Goal: Browse casually

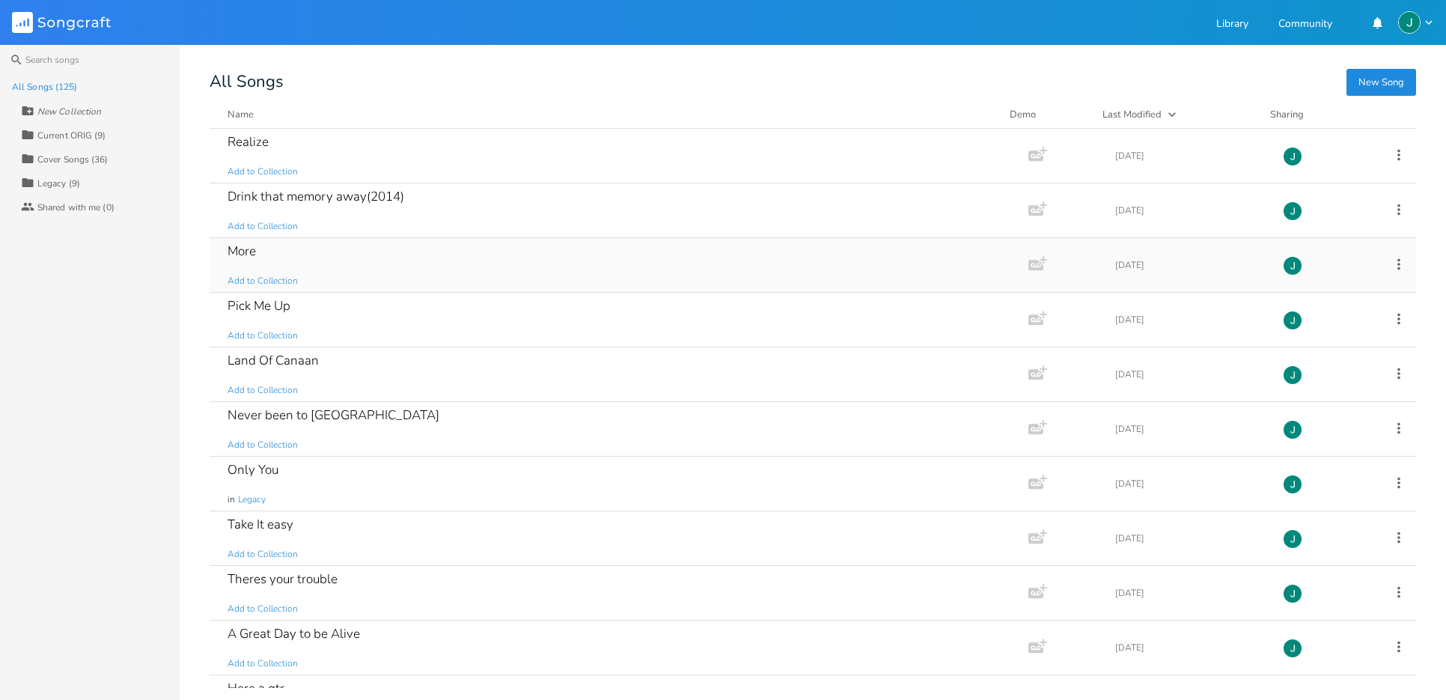
click at [244, 247] on div "More" at bounding box center [242, 251] width 28 height 13
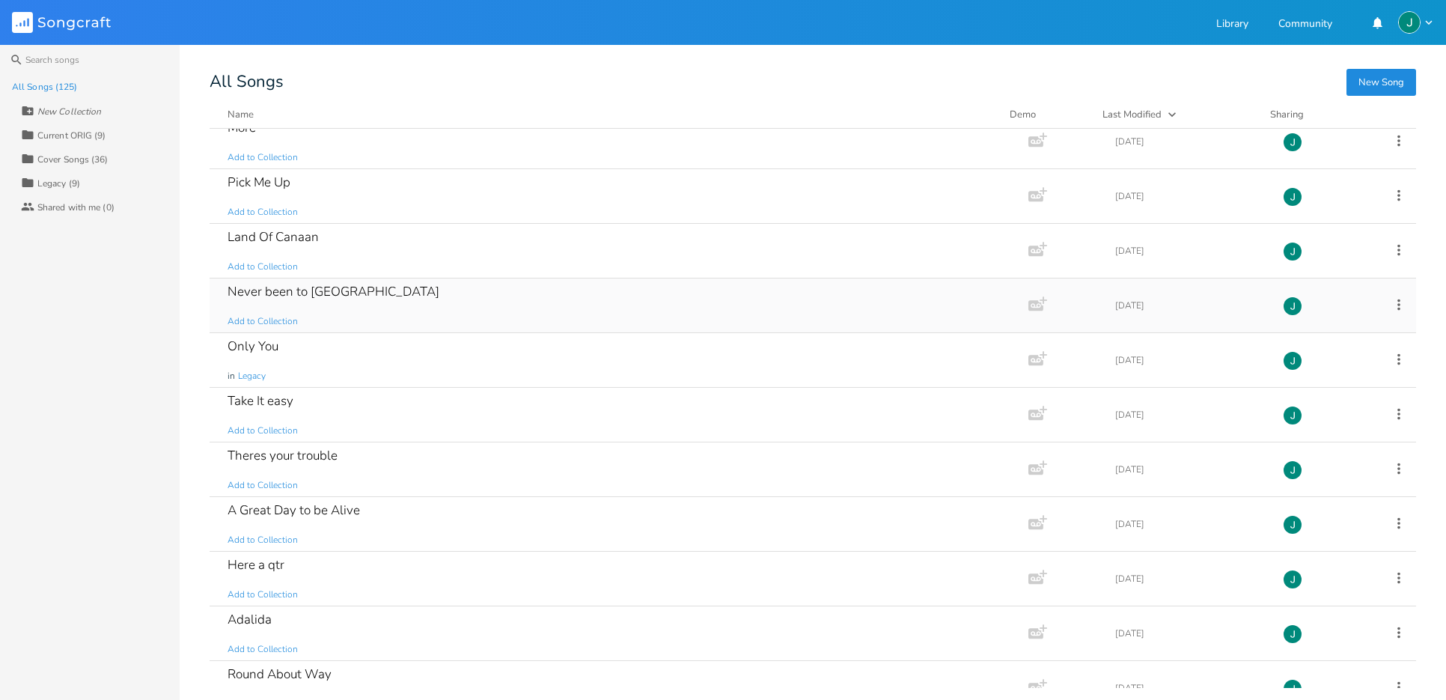
scroll to position [121, 0]
click at [267, 347] on div "Only You" at bounding box center [253, 349] width 51 height 13
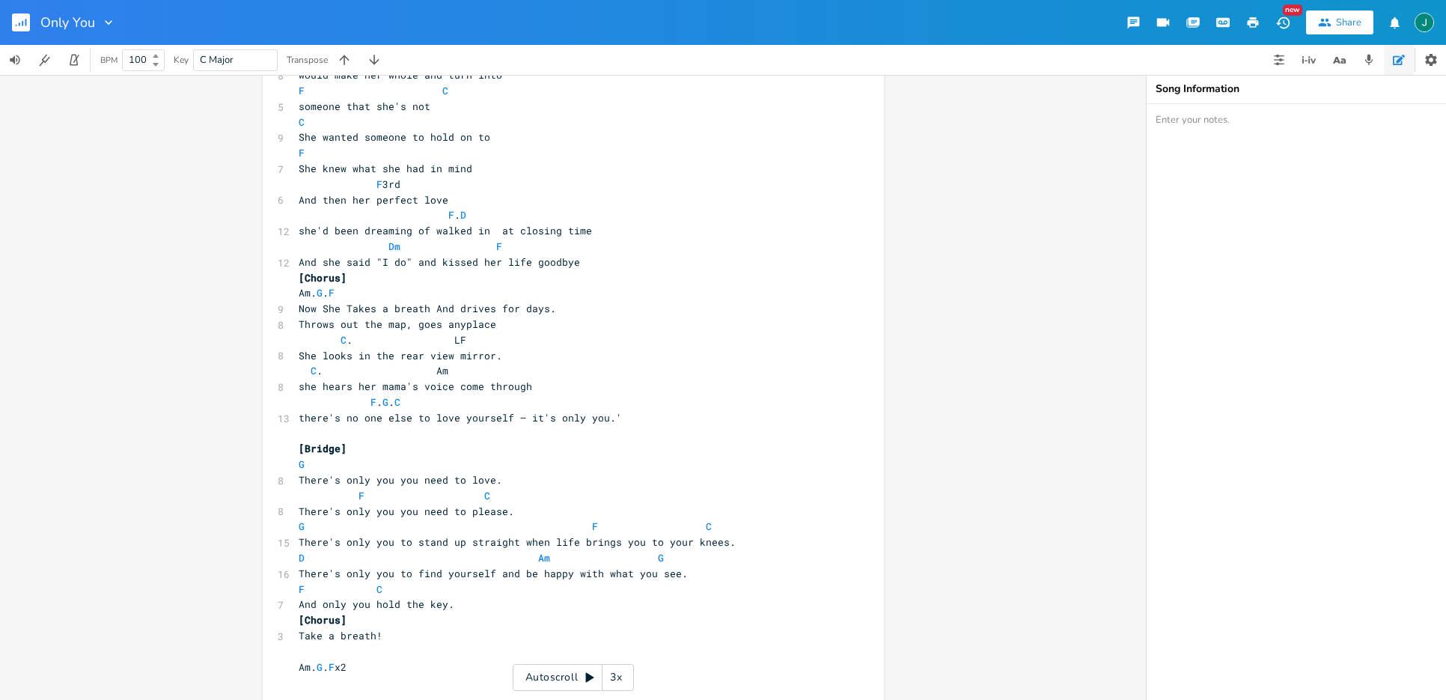
scroll to position [718, 0]
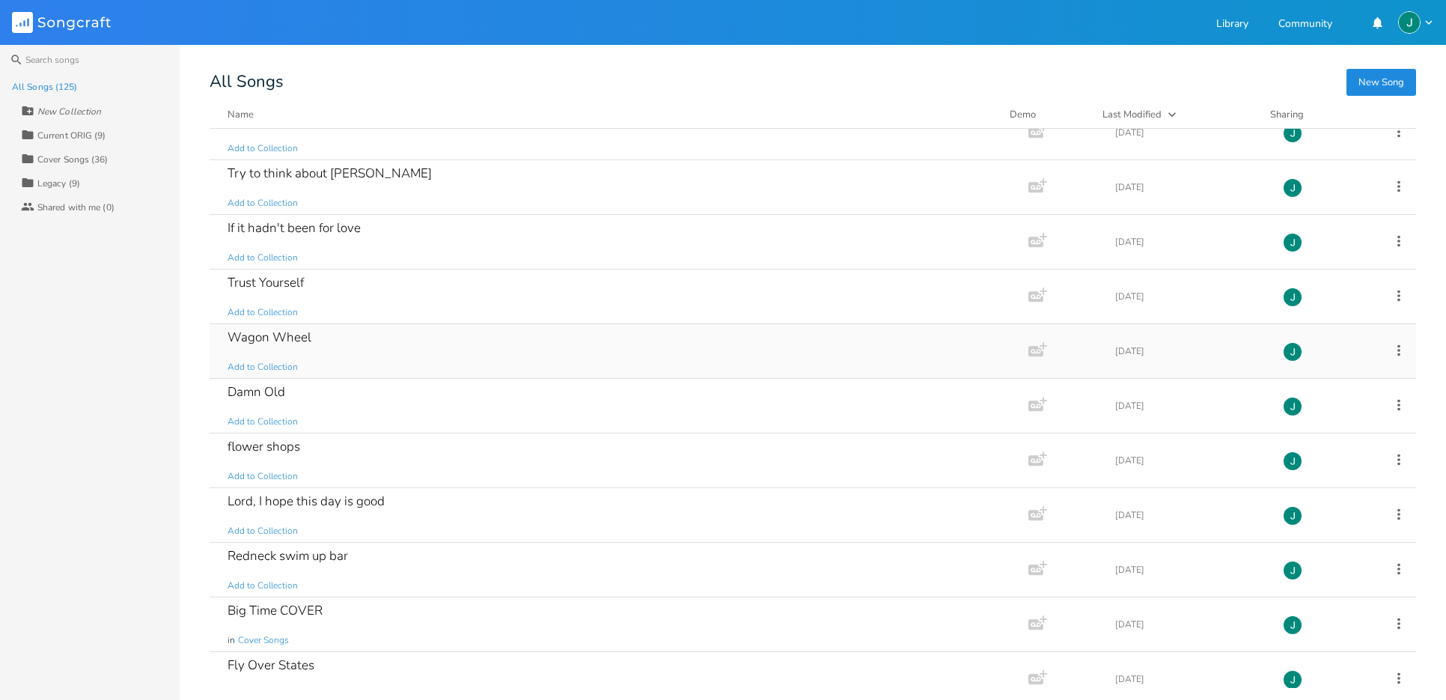
scroll to position [789, 0]
click at [553, 288] on div "Trust Yourself Add to Collection" at bounding box center [616, 296] width 777 height 54
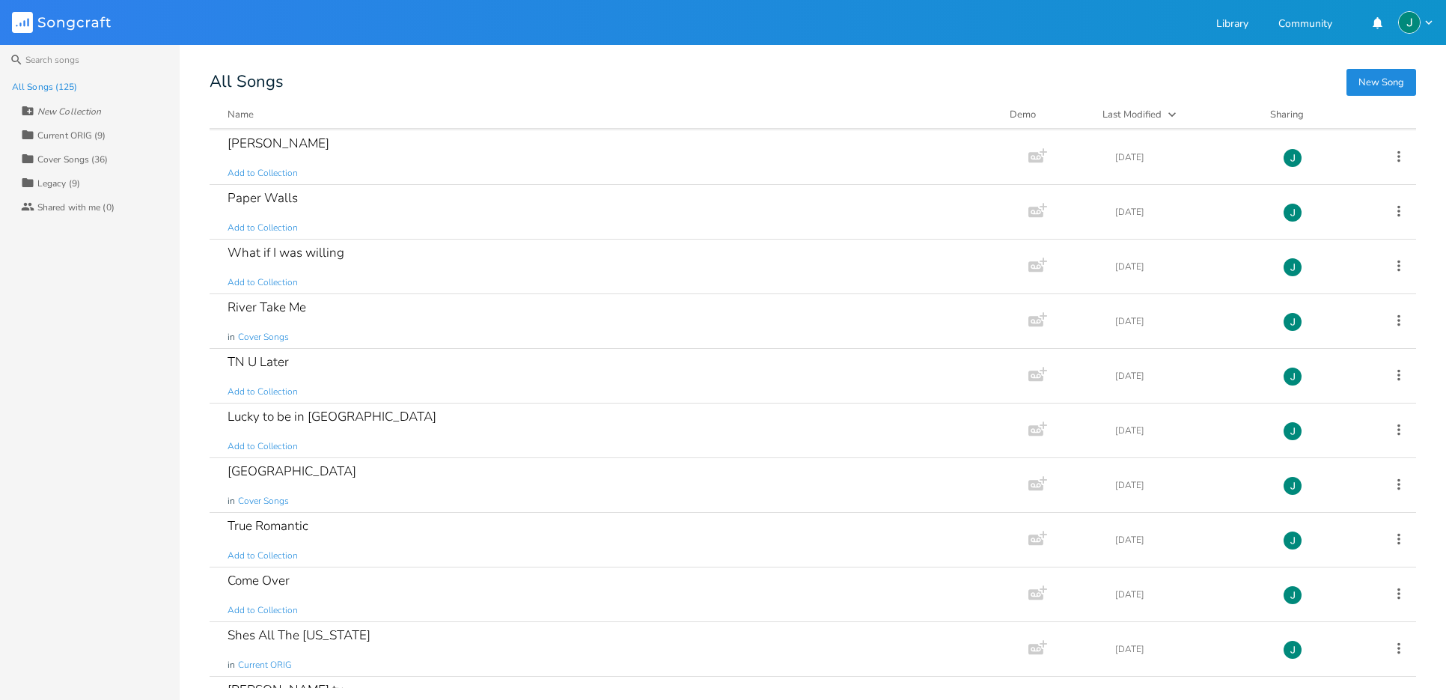
scroll to position [1462, 0]
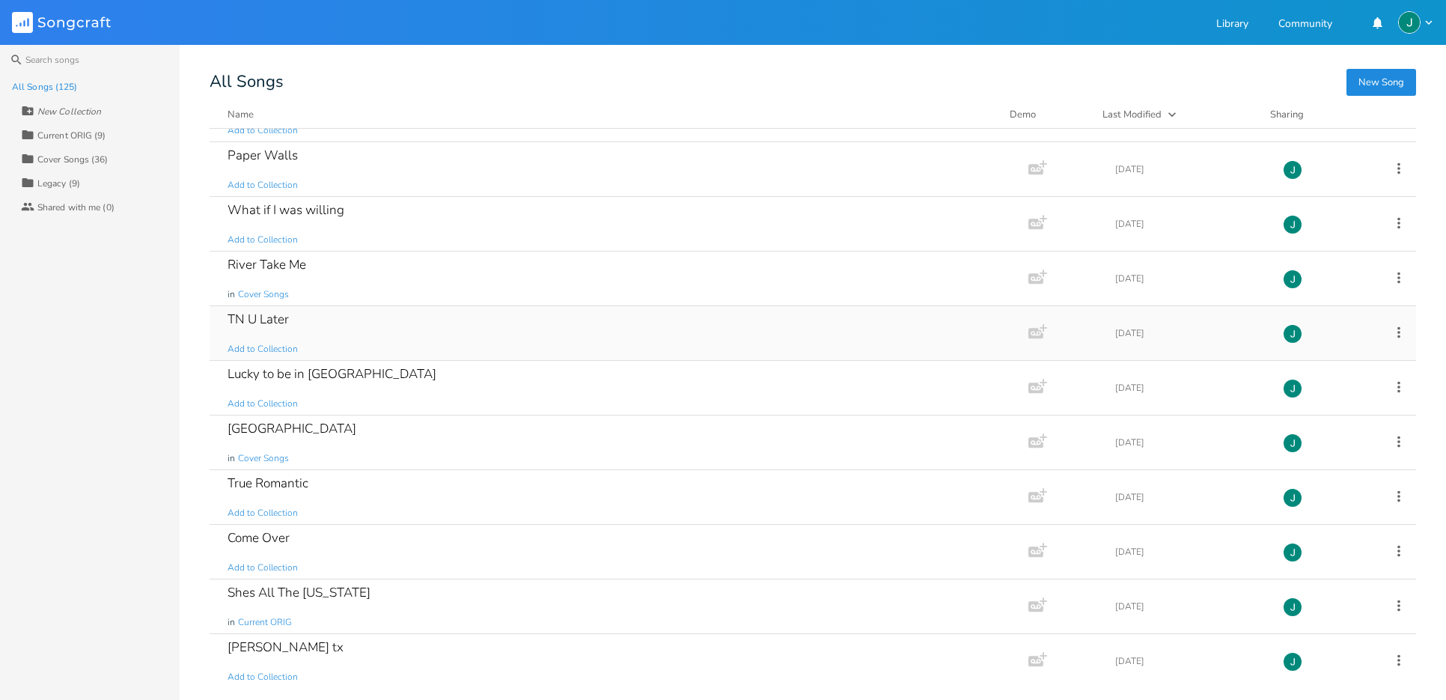
click at [422, 344] on div "TN U Later Add to Collection" at bounding box center [616, 333] width 777 height 54
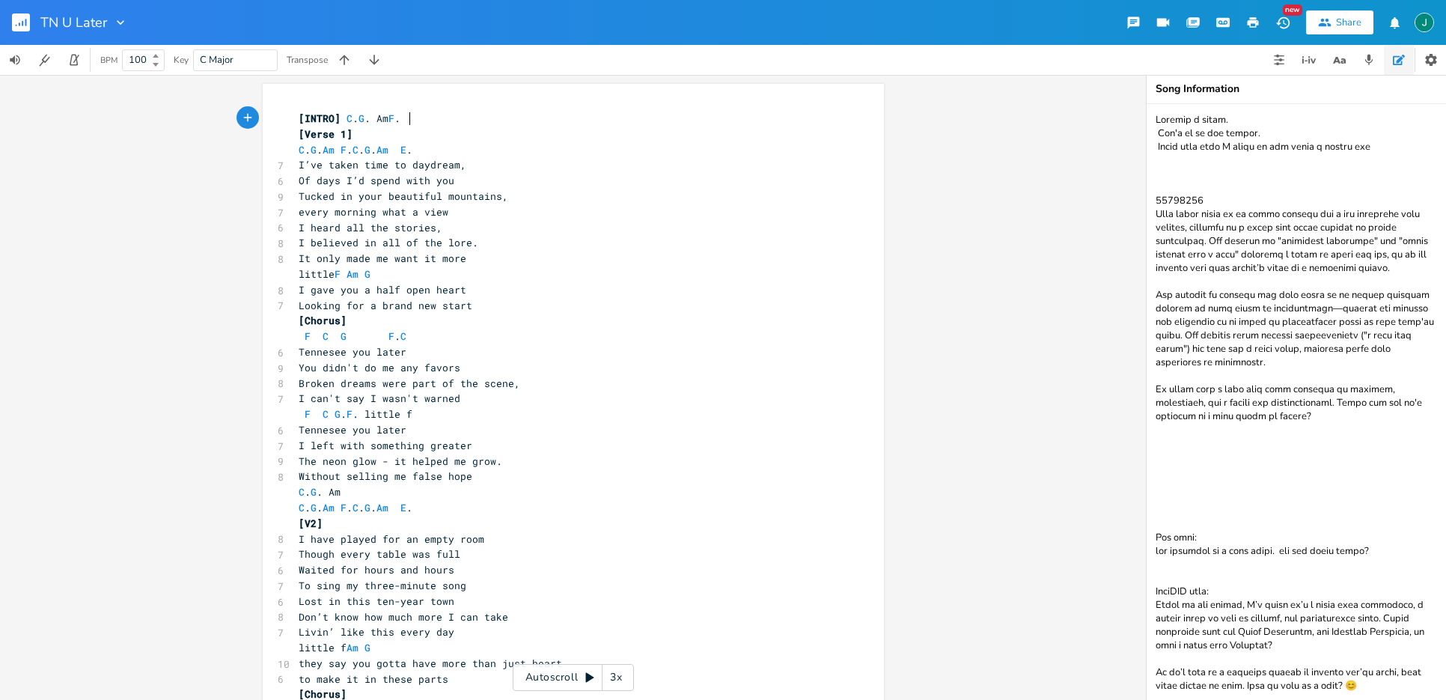
scroll to position [235, 0]
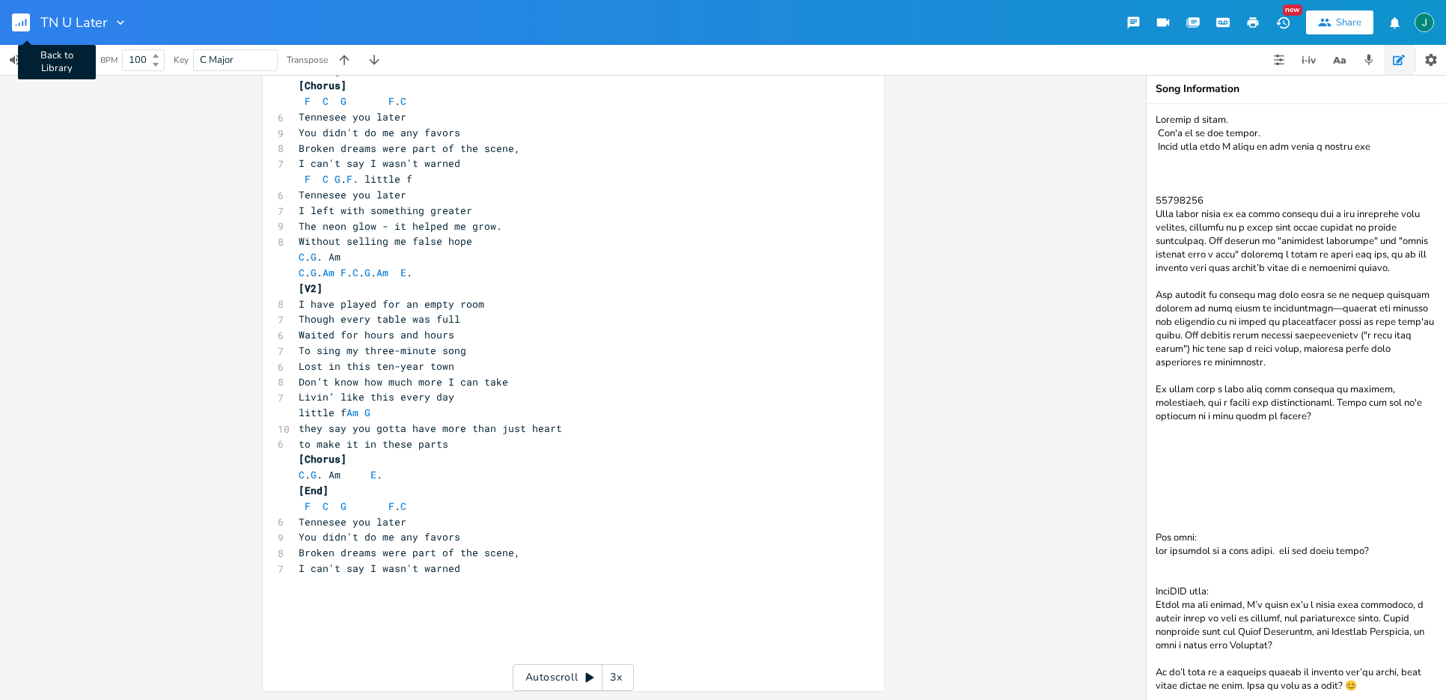
click at [21, 23] on rect "button" at bounding box center [21, 22] width 18 height 18
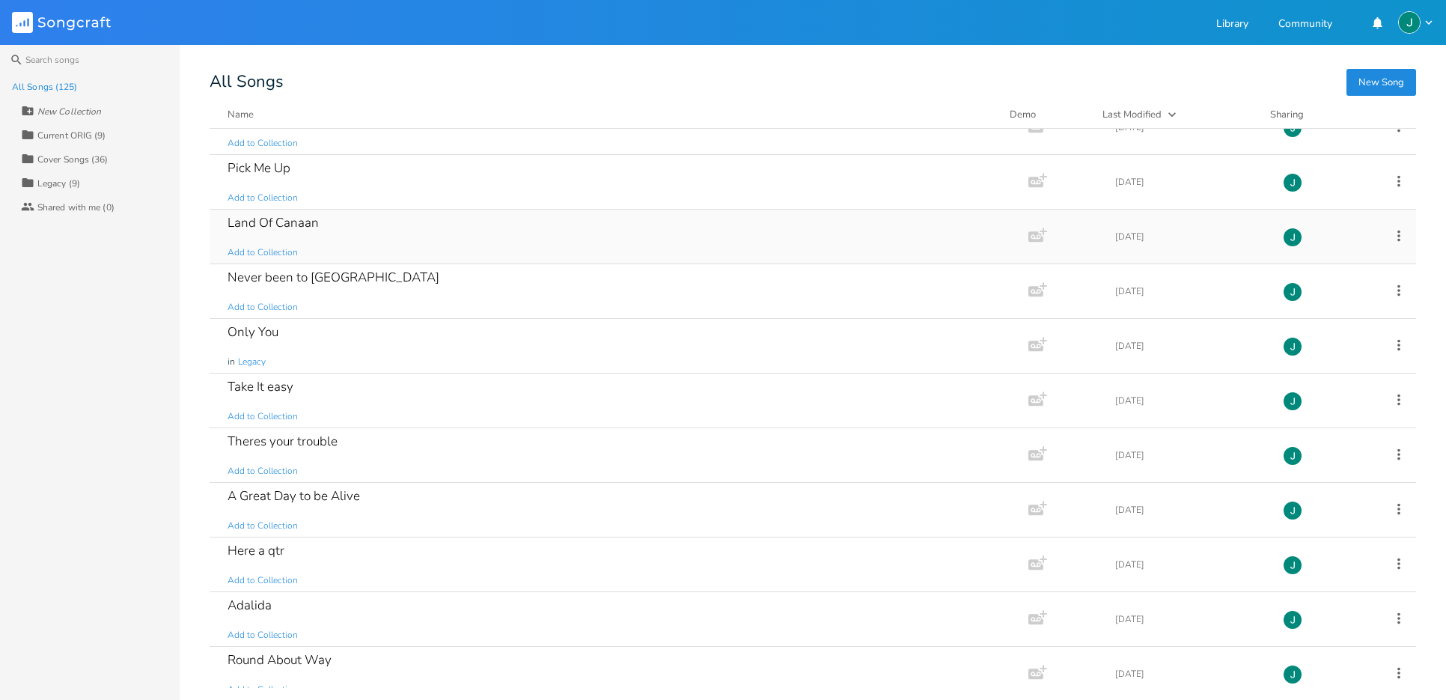
scroll to position [141, 0]
click at [255, 324] on div "Only You" at bounding box center [253, 329] width 51 height 13
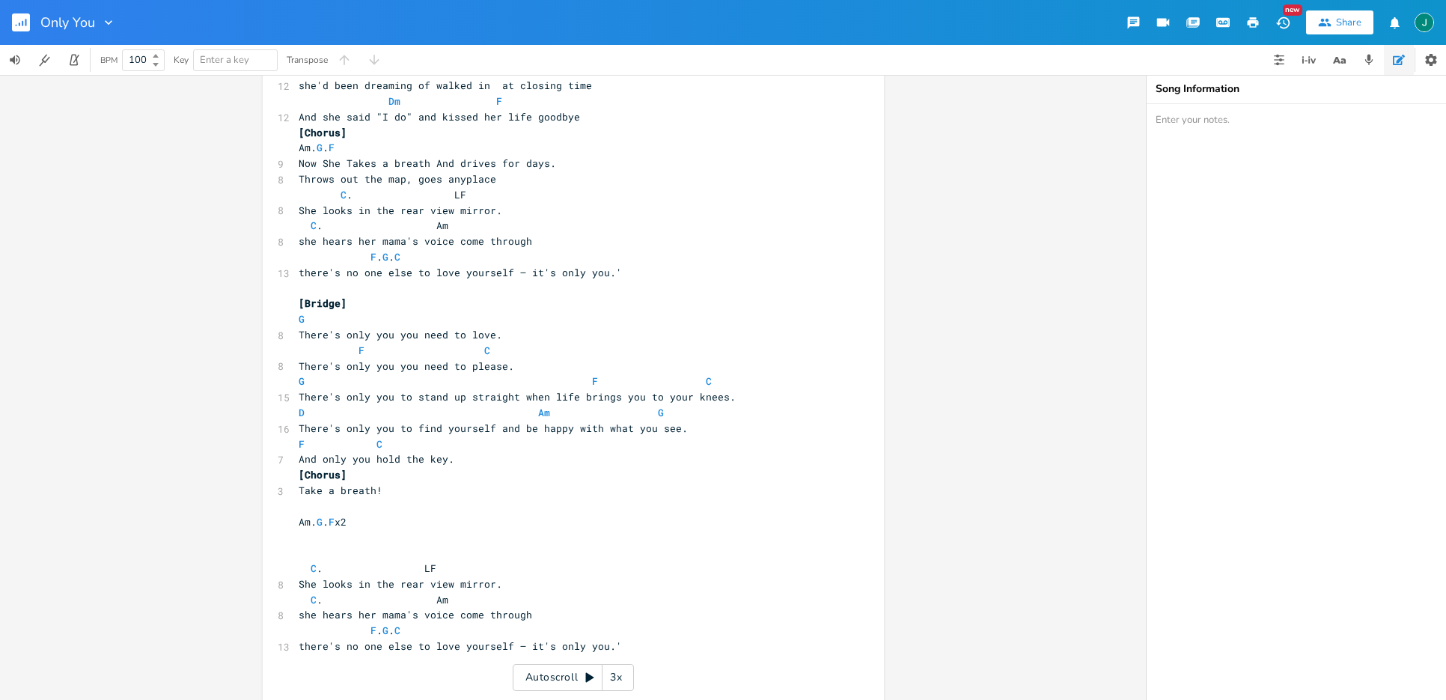
scroll to position [704, 0]
click at [16, 15] on rect "button" at bounding box center [21, 22] width 18 height 18
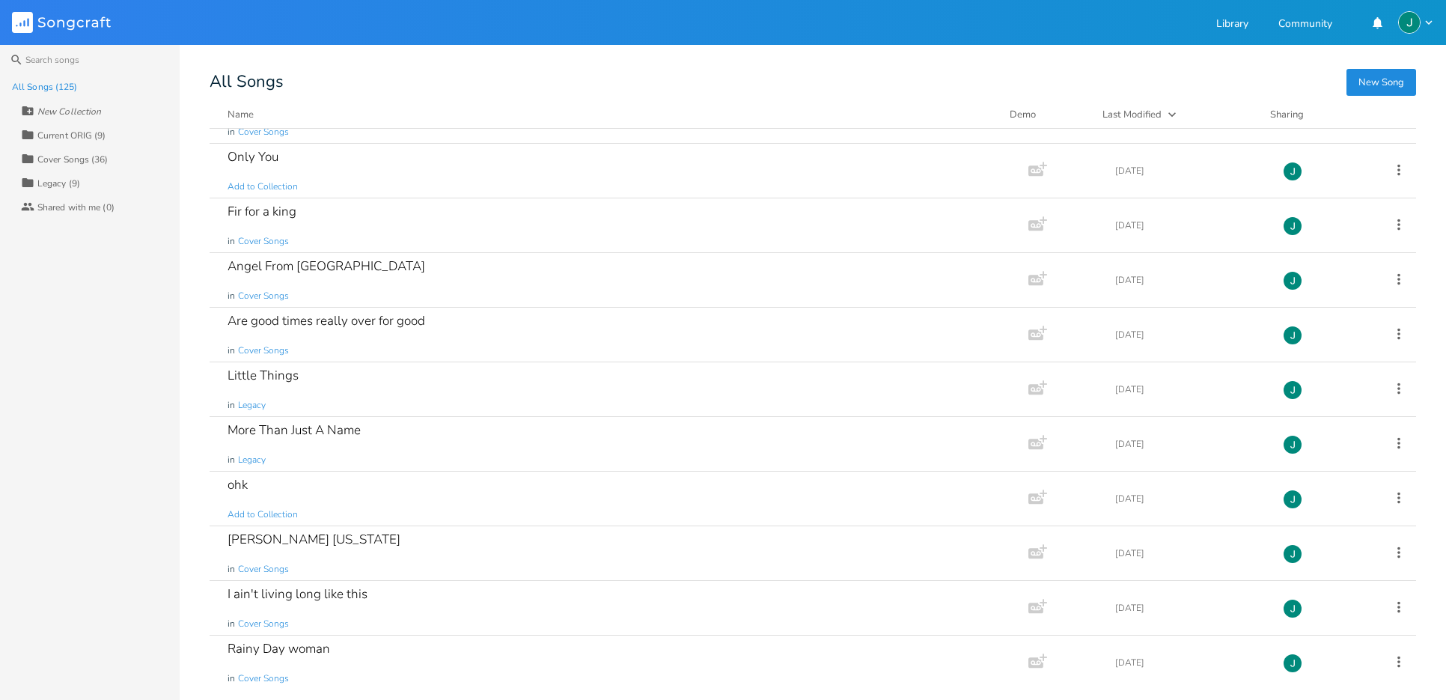
scroll to position [5232, 0]
click at [450, 396] on div "Little Things in Legacy" at bounding box center [616, 389] width 777 height 54
